Goal: Check status

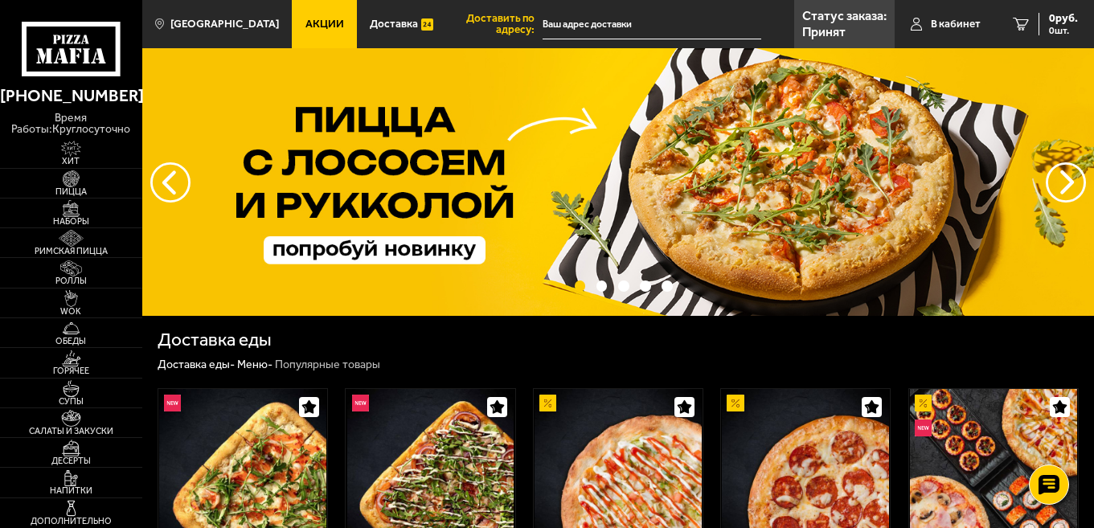
type input "[STREET_ADDRESS]"
click at [830, 13] on p "Статус заказа:" at bounding box center [844, 16] width 84 height 13
